Goal: Task Accomplishment & Management: Use online tool/utility

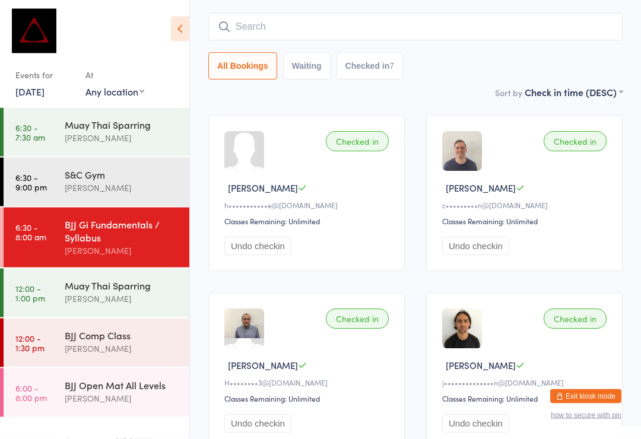
scroll to position [87, 0]
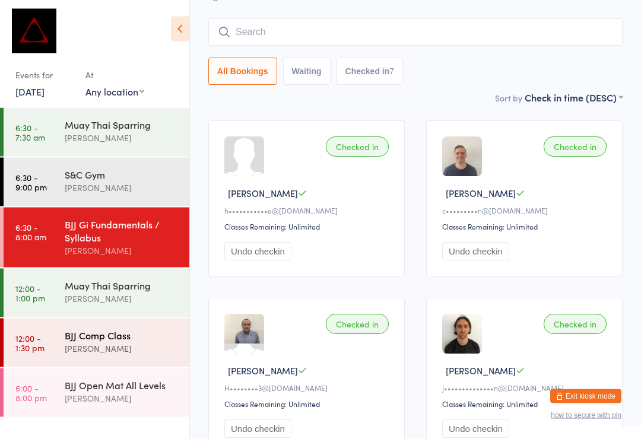
click at [145, 350] on div "[PERSON_NAME]" at bounding box center [122, 349] width 115 height 14
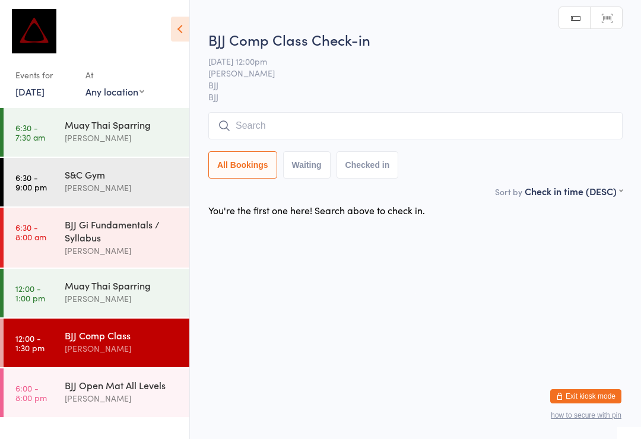
click at [300, 140] on input "search" at bounding box center [415, 125] width 415 height 27
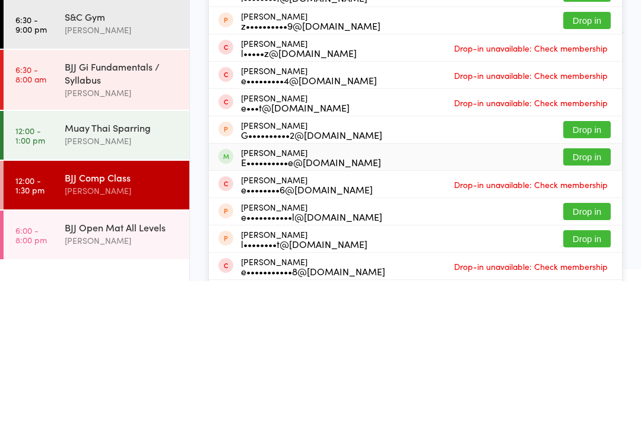
type input "[PERSON_NAME]"
click at [319, 315] on div "E••••••••••e@[DOMAIN_NAME]" at bounding box center [311, 320] width 140 height 10
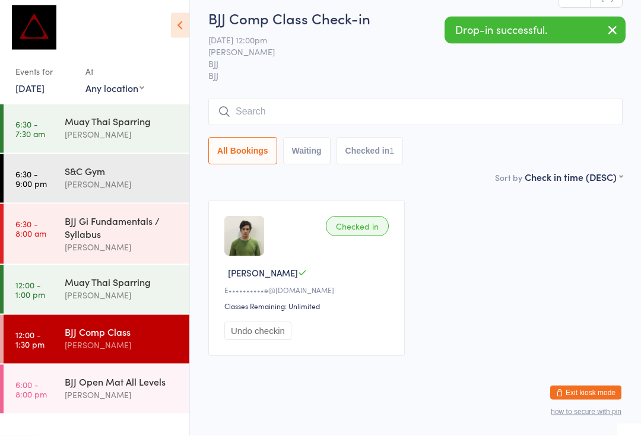
scroll to position [4, 0]
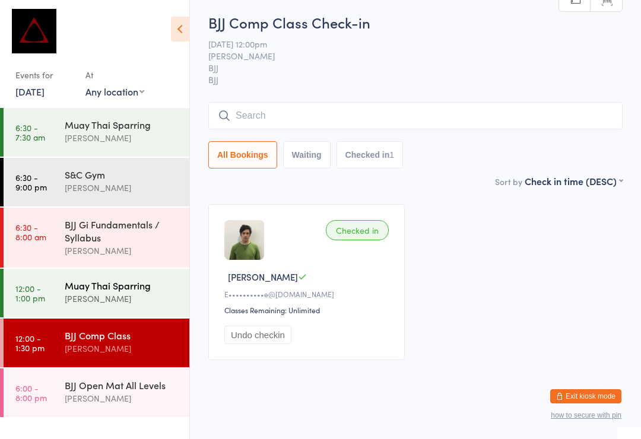
click at [110, 299] on div "[PERSON_NAME]" at bounding box center [122, 299] width 115 height 14
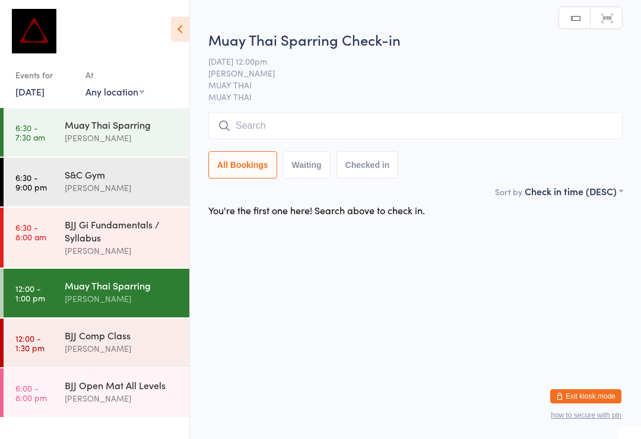
click at [265, 126] on input "search" at bounding box center [415, 125] width 415 height 27
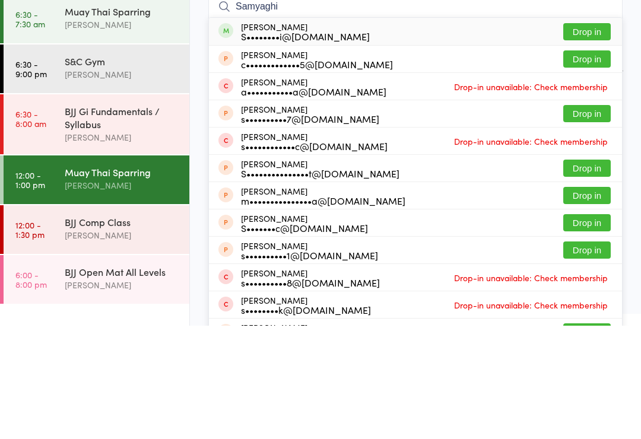
type input "Samyaghi"
click at [590, 137] on button "Drop in" at bounding box center [588, 145] width 48 height 17
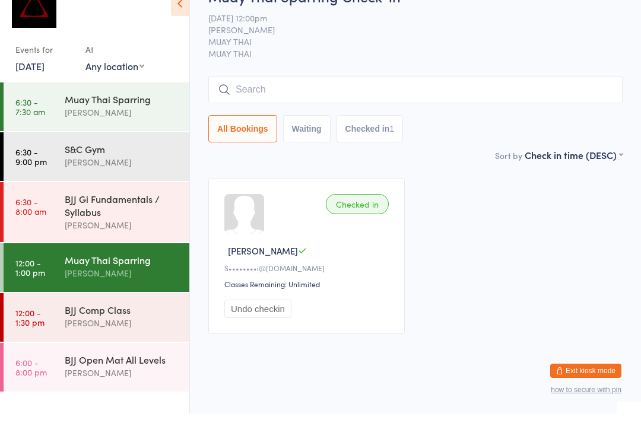
scroll to position [4, 0]
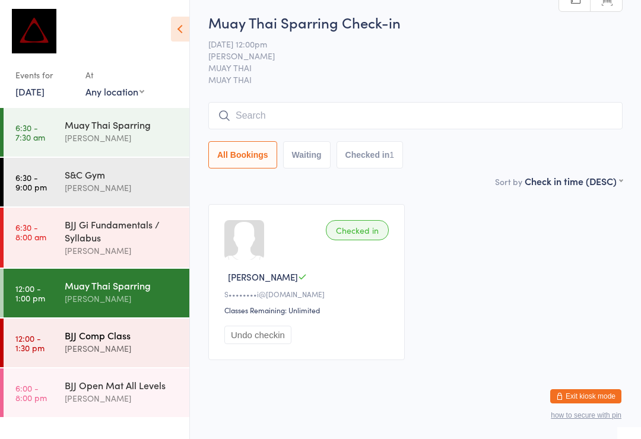
click at [101, 352] on div "[PERSON_NAME]" at bounding box center [122, 349] width 115 height 14
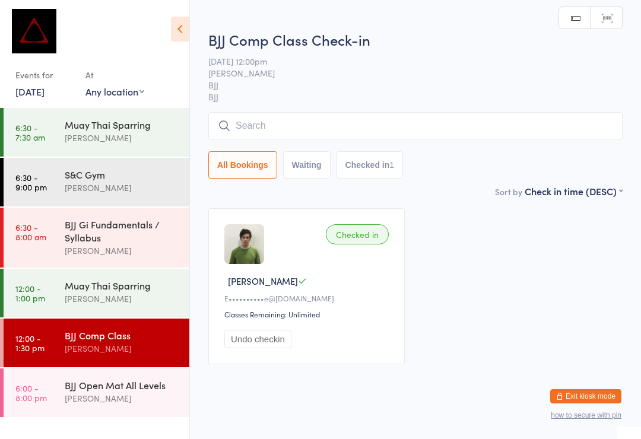
click at [238, 109] on div "BJJ Comp Class Check-in [DATE] 12:00pm [PERSON_NAME] BJJ BJJ Manual search Scan…" at bounding box center [415, 107] width 415 height 155
click at [271, 123] on input "search" at bounding box center [415, 125] width 415 height 27
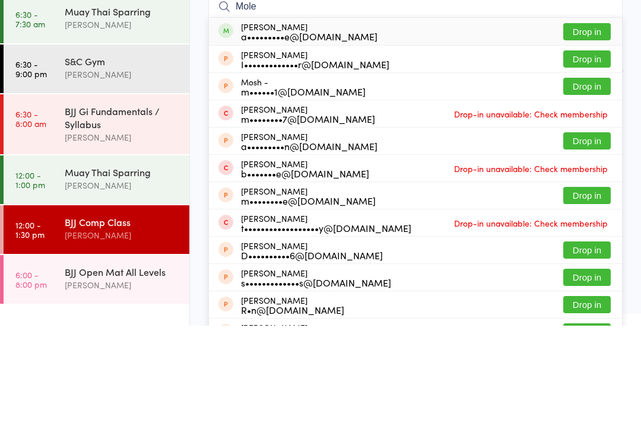
type input "Mole"
click at [577, 137] on button "Drop in" at bounding box center [588, 145] width 48 height 17
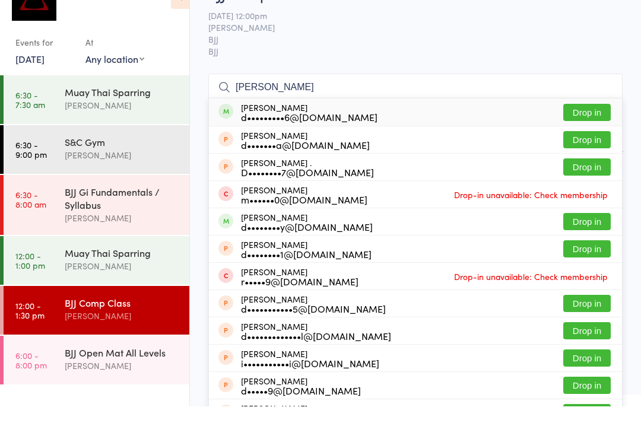
type input "[PERSON_NAME]"
click at [580, 137] on button "Drop in" at bounding box center [588, 145] width 48 height 17
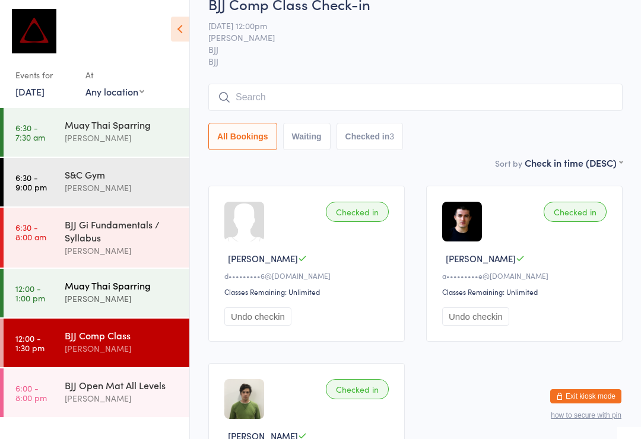
click at [141, 284] on div "Muay Thai Sparring" at bounding box center [122, 285] width 115 height 13
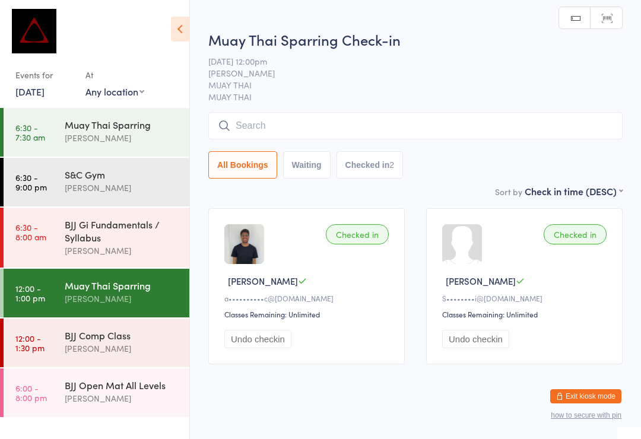
click at [350, 103] on span "MUAY THAI" at bounding box center [415, 97] width 415 height 12
click at [390, 119] on input "search" at bounding box center [415, 125] width 415 height 27
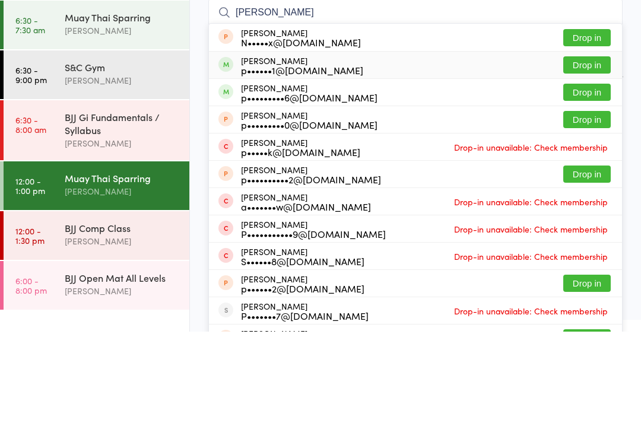
type input "[PERSON_NAME]"
click at [413, 159] on div "[PERSON_NAME] p••••••1@[DOMAIN_NAME] Drop in" at bounding box center [415, 172] width 413 height 27
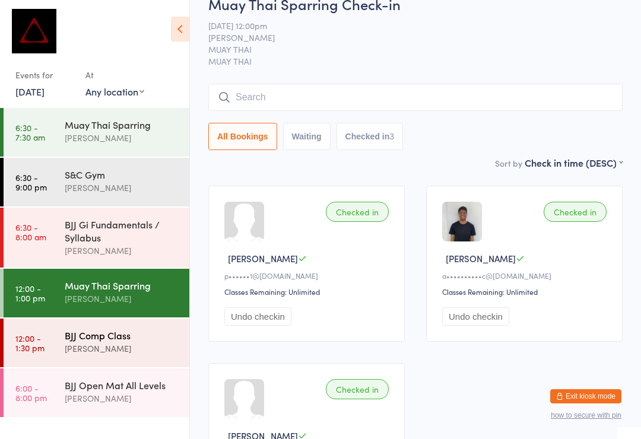
click at [124, 342] on div "BJJ Comp Class" at bounding box center [122, 335] width 115 height 13
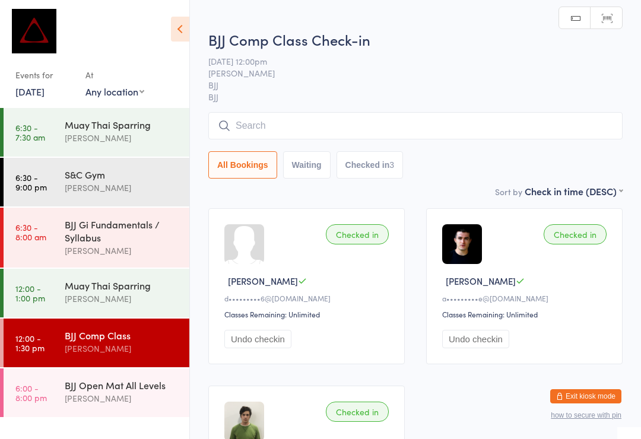
click at [391, 126] on input "search" at bounding box center [415, 125] width 415 height 27
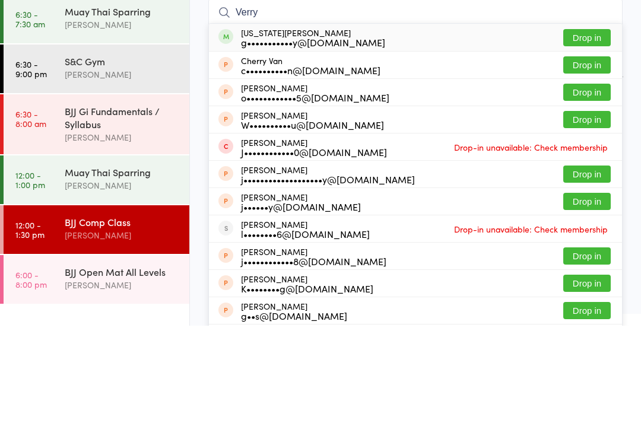
type input "Verry"
click at [593, 143] on button "Drop in" at bounding box center [588, 151] width 48 height 17
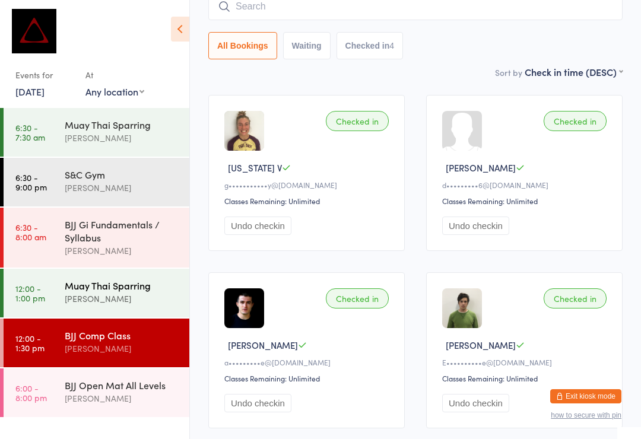
click at [128, 286] on div "Muay Thai Sparring" at bounding box center [122, 285] width 115 height 13
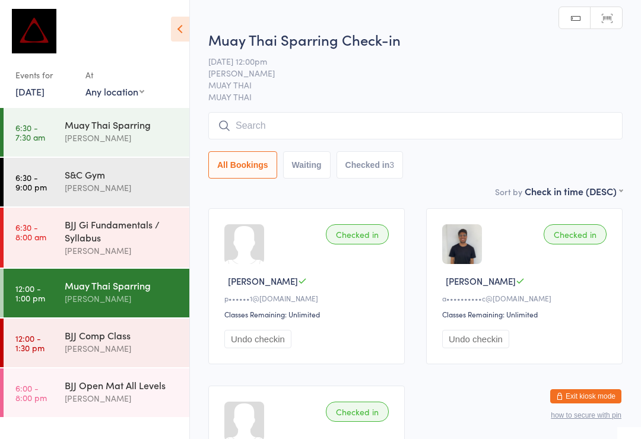
click at [452, 130] on input "search" at bounding box center [415, 125] width 415 height 27
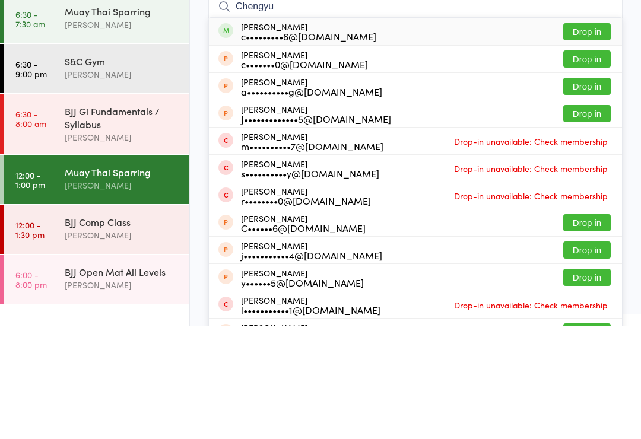
type input "Chengyu"
click at [591, 137] on button "Drop in" at bounding box center [588, 145] width 48 height 17
